Goal: Contribute content: Add original content to the website for others to see

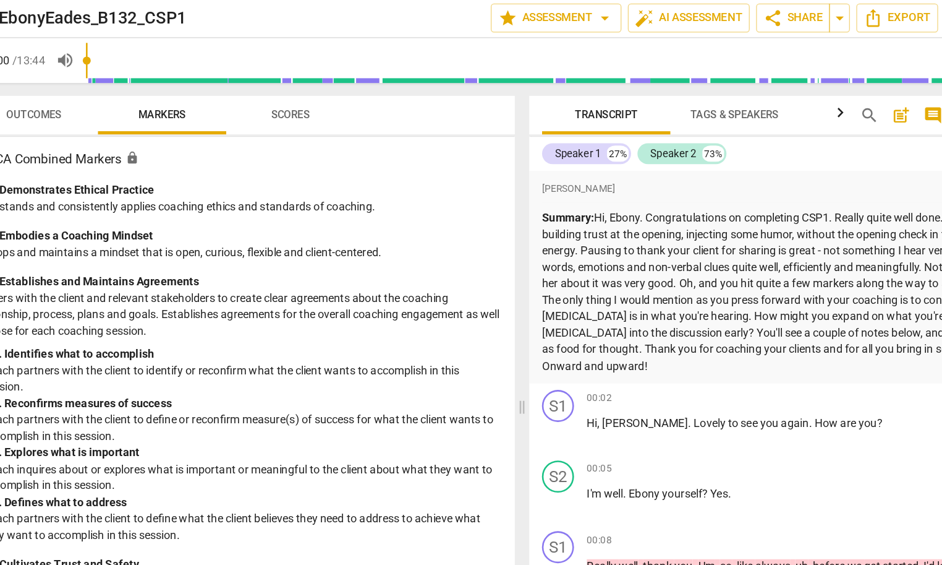
scroll to position [1, 0]
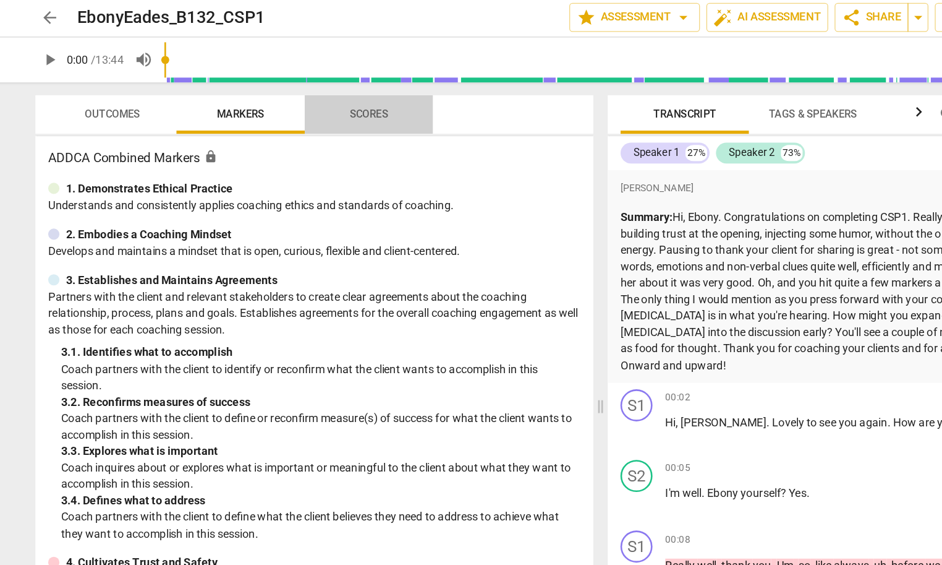
click at [268, 101] on button "Scores" at bounding box center [293, 90] width 99 height 30
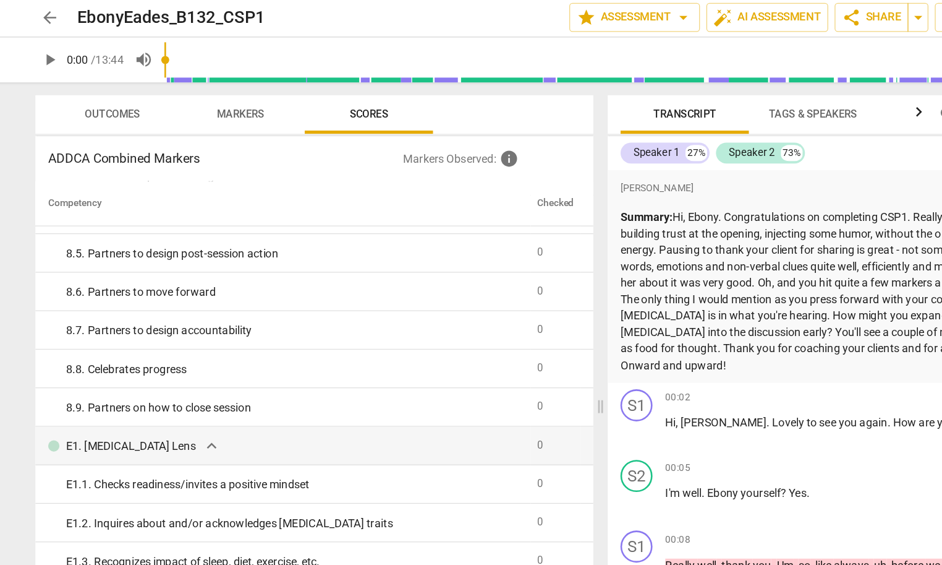
scroll to position [1227, 0]
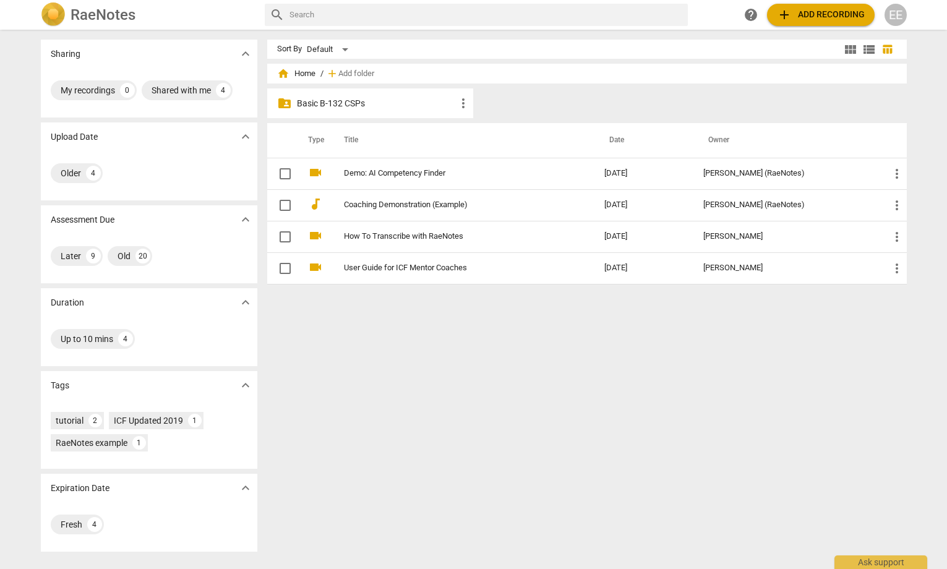
click at [345, 101] on p "Basic B-132 CSPs" at bounding box center [377, 103] width 160 height 13
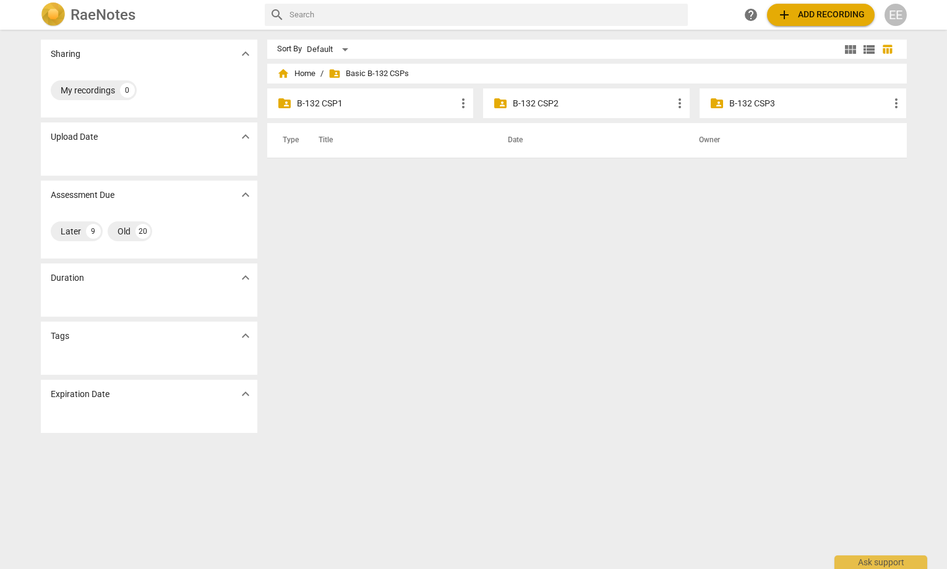
click at [522, 108] on p "B-132 CSP2" at bounding box center [593, 103] width 160 height 13
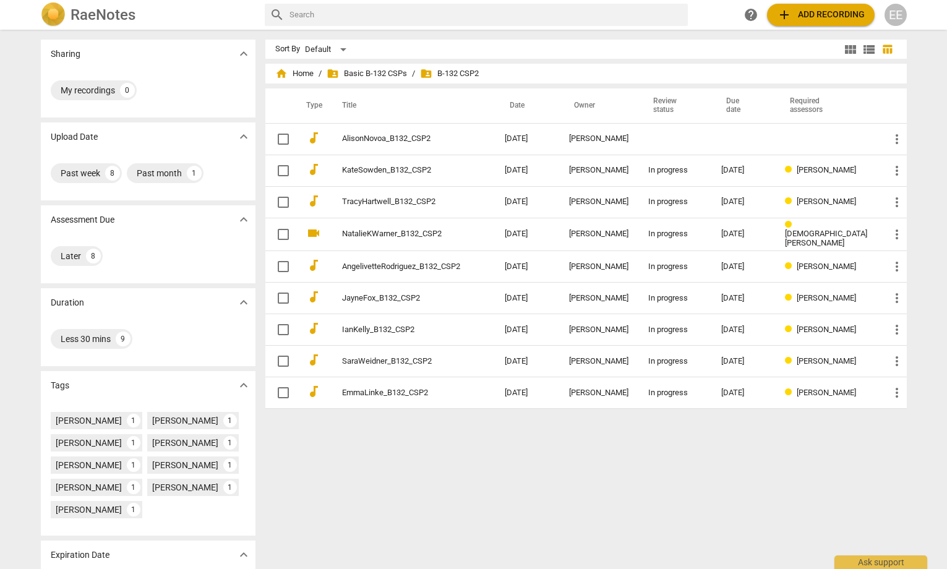
click at [443, 76] on span "folder_shared B-132 CSP2" at bounding box center [449, 73] width 59 height 12
click at [375, 75] on span "folder_shared Basic B-132 CSPs" at bounding box center [367, 73] width 80 height 12
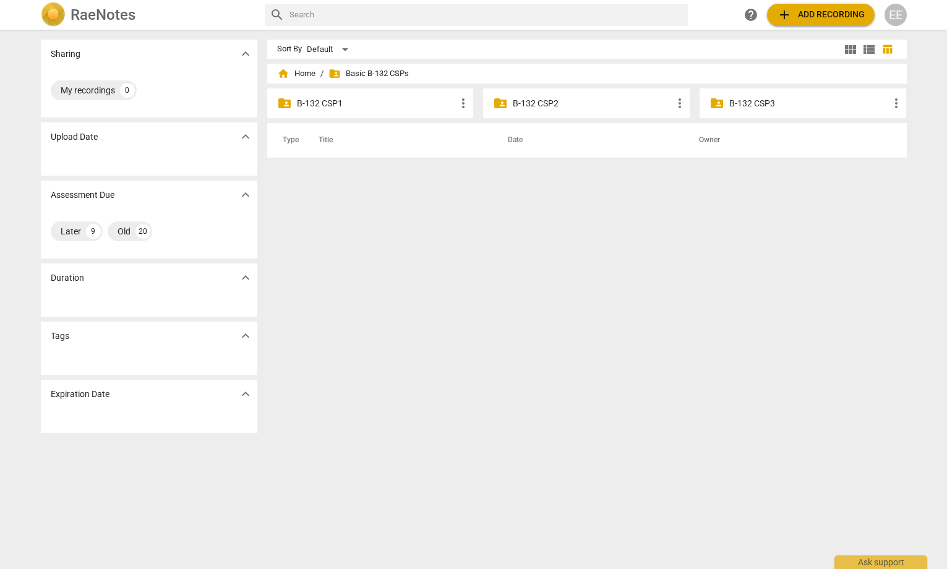
click at [731, 101] on p "B-132 CSP3" at bounding box center [809, 103] width 160 height 13
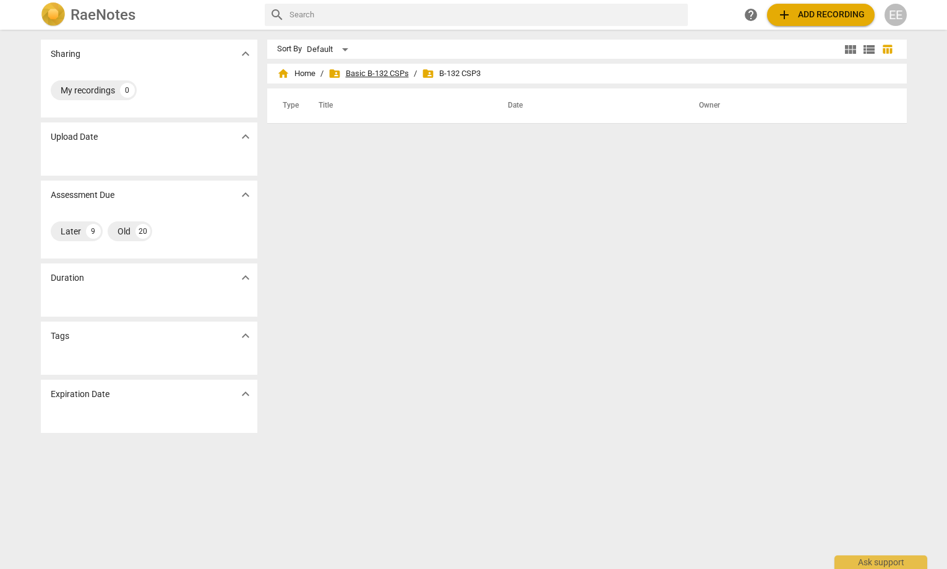
click at [379, 69] on span "folder_shared Basic B-132 CSPs" at bounding box center [368, 73] width 80 height 12
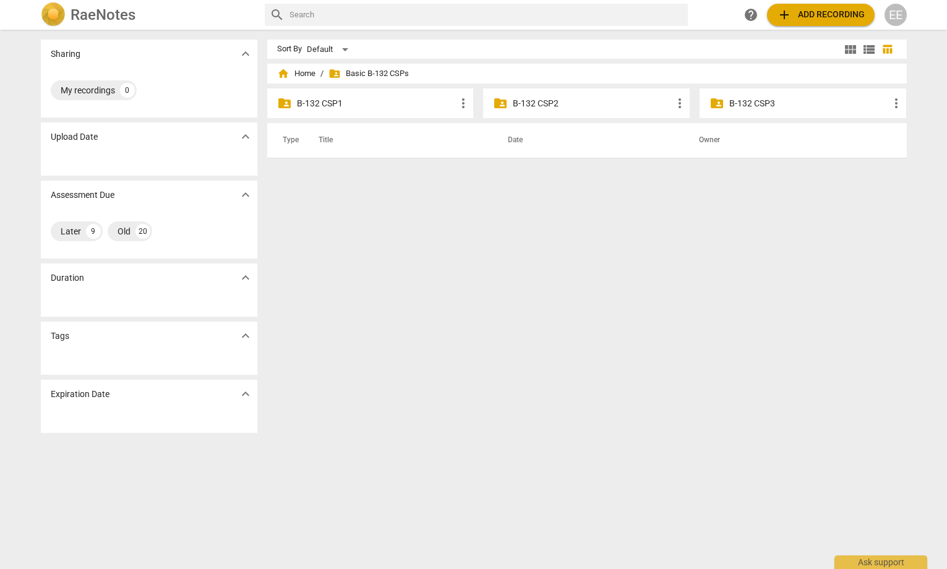
click at [801, 11] on span "add Add recording" at bounding box center [821, 14] width 88 height 15
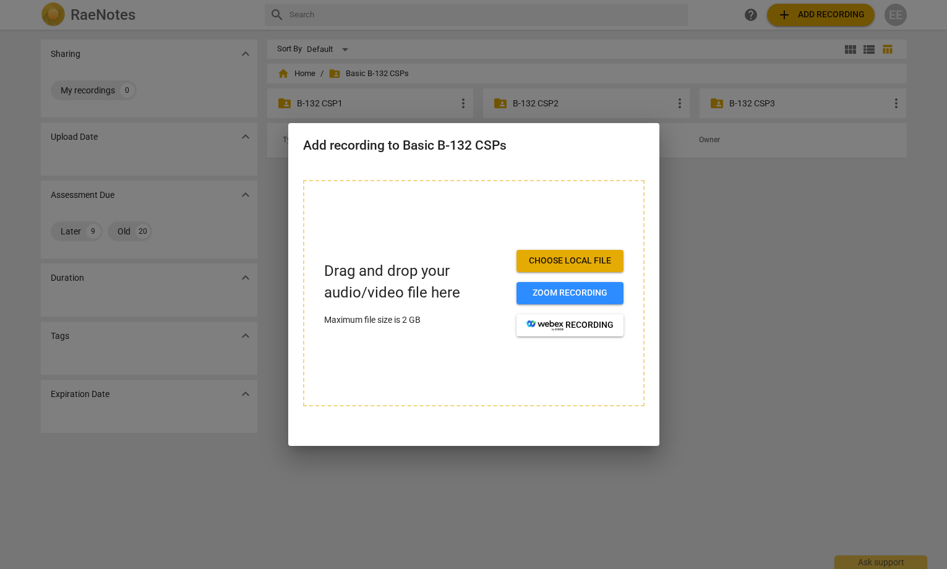
click at [722, 232] on div at bounding box center [473, 284] width 947 height 569
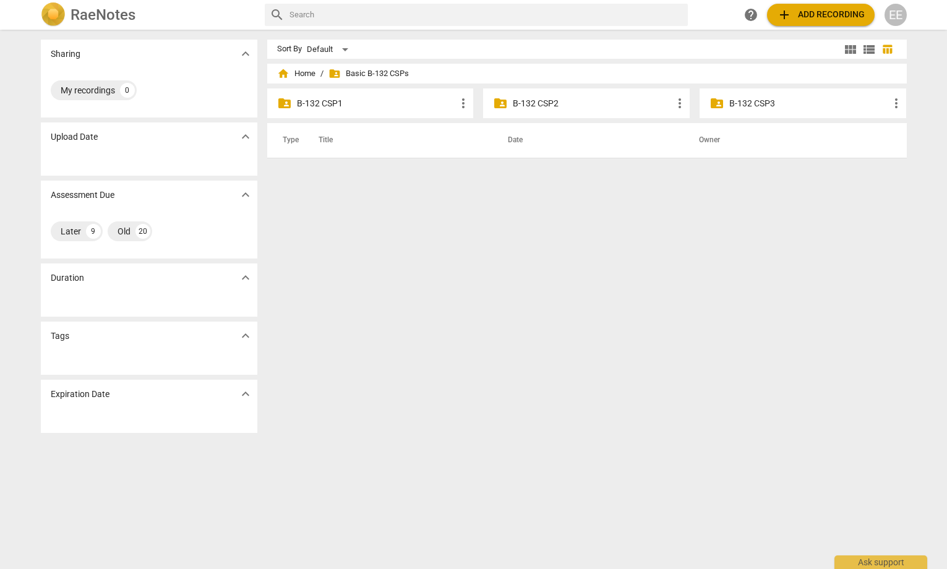
click at [547, 103] on p "B-132 CSP2" at bounding box center [593, 103] width 160 height 13
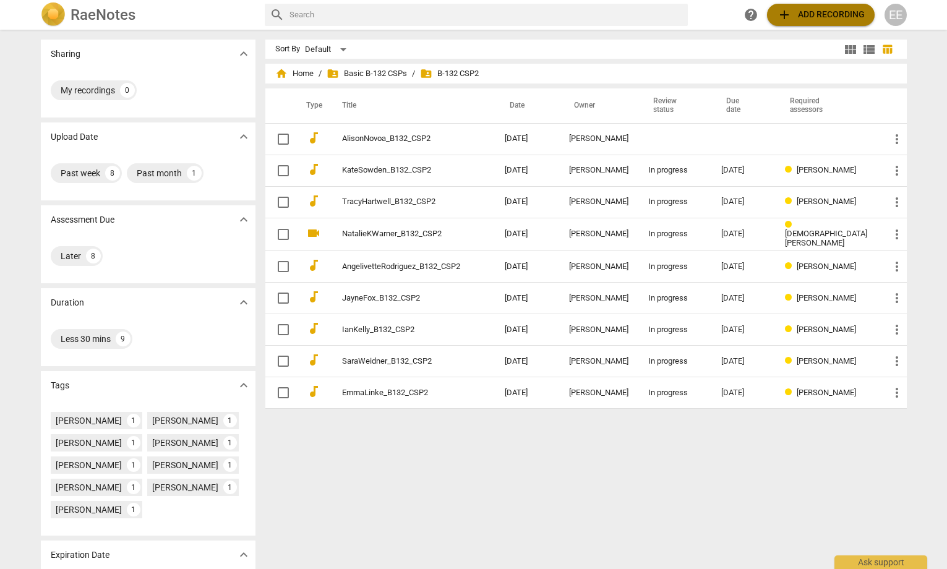
click at [798, 15] on span "add Add recording" at bounding box center [821, 14] width 88 height 15
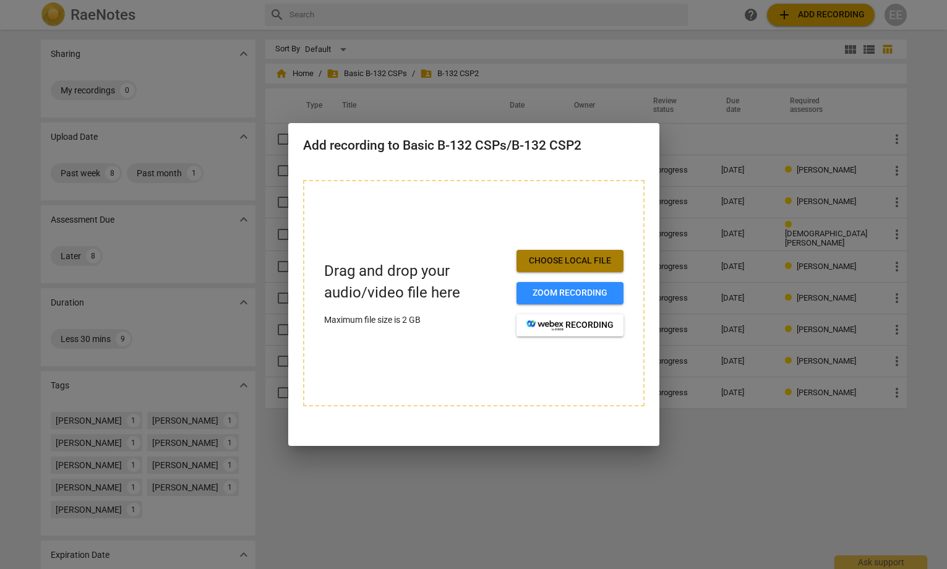
click at [565, 255] on span "Choose local file" at bounding box center [569, 261] width 87 height 12
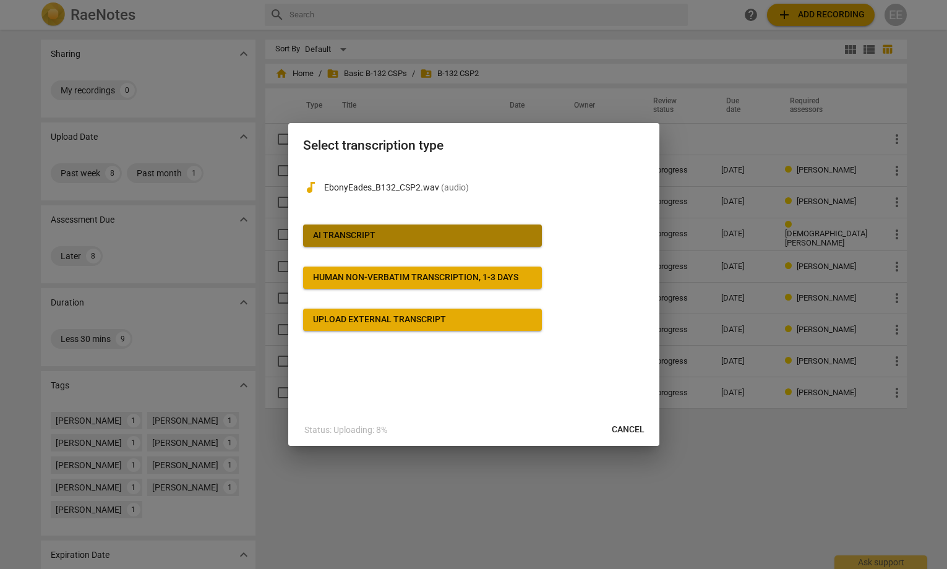
click at [393, 236] on span "AI Transcript" at bounding box center [422, 235] width 219 height 12
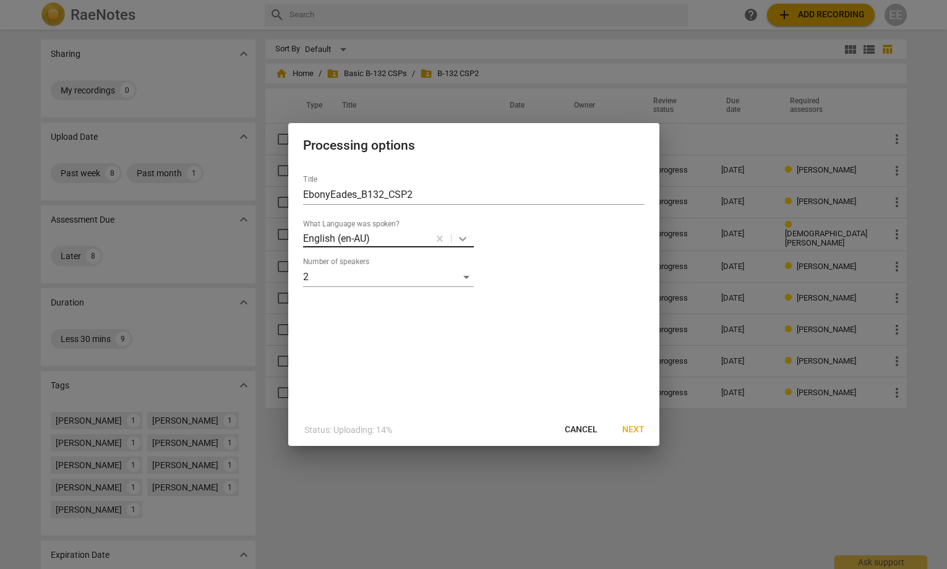
click at [460, 239] on icon at bounding box center [462, 239] width 7 height 4
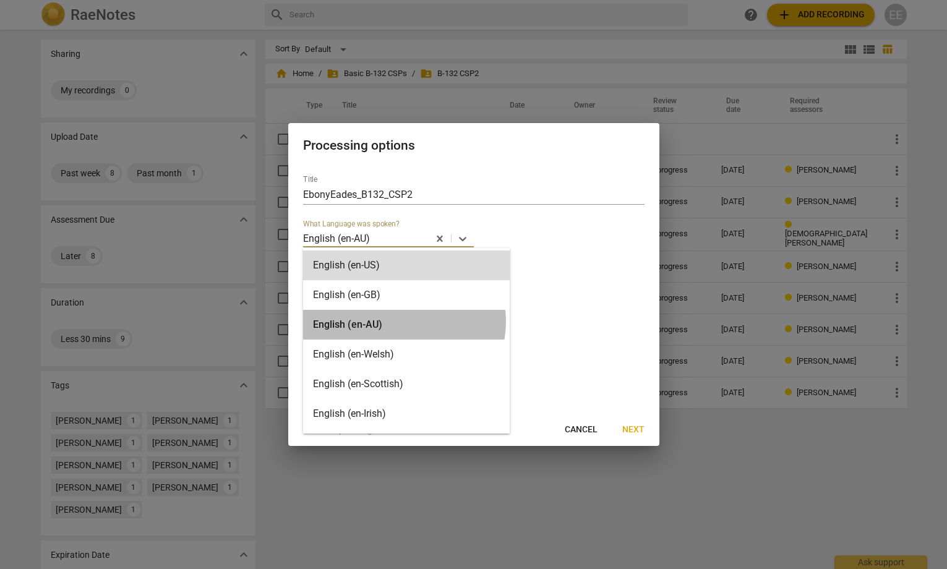
click at [403, 322] on div "English (en-AU)" at bounding box center [406, 325] width 207 height 30
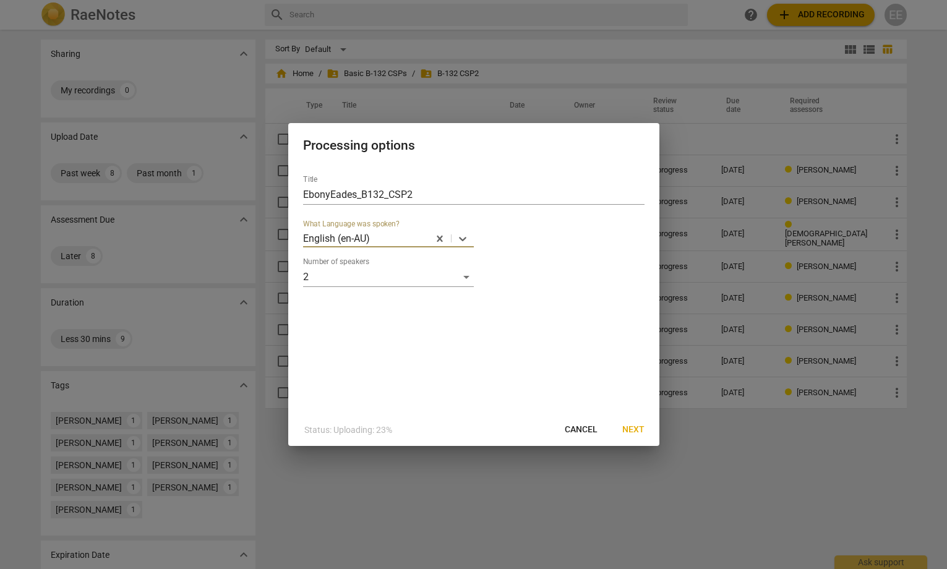
click at [628, 427] on span "Next" at bounding box center [633, 430] width 22 height 12
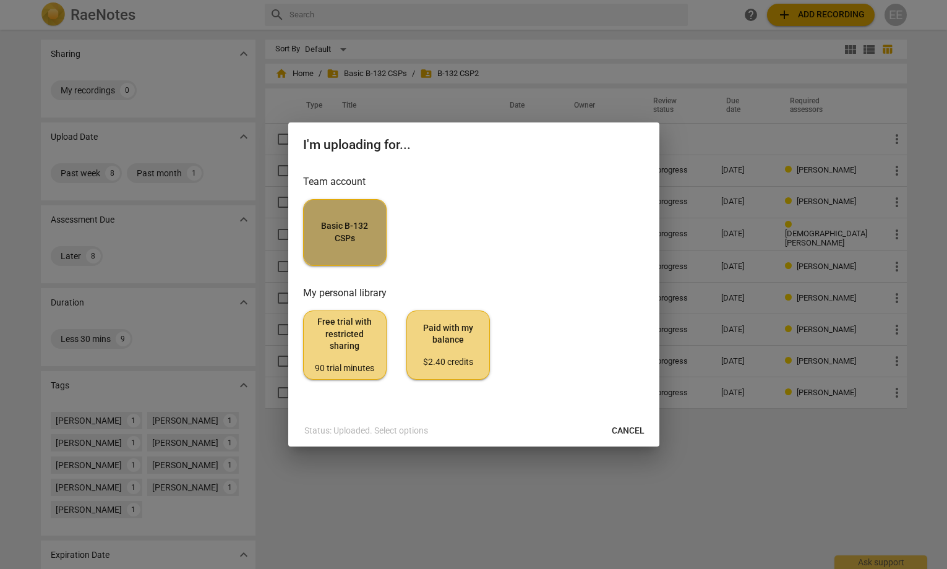
click at [369, 220] on button "Basic B-132 CSPs" at bounding box center [344, 232] width 83 height 67
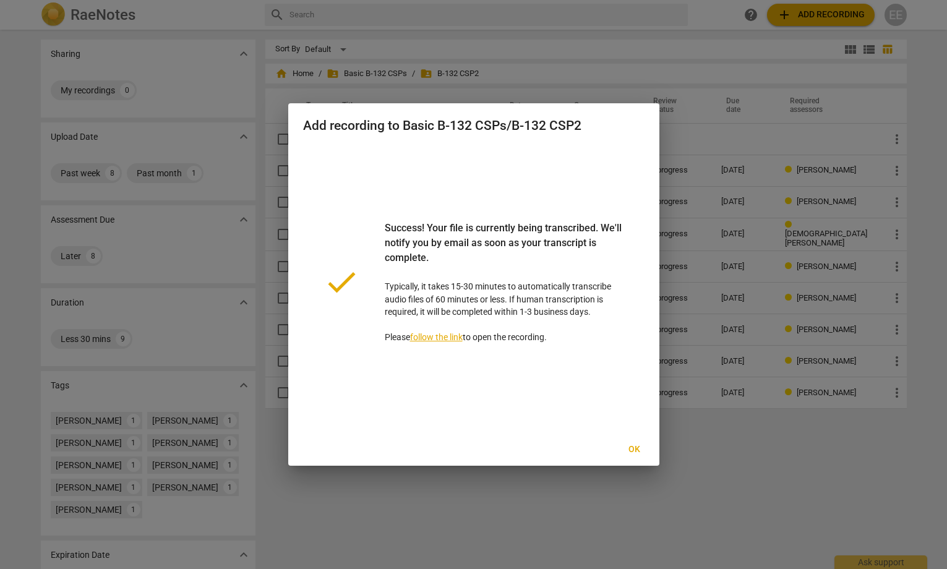
click at [635, 450] on span "Ok" at bounding box center [635, 449] width 20 height 12
